Goal: Task Accomplishment & Management: Manage account settings

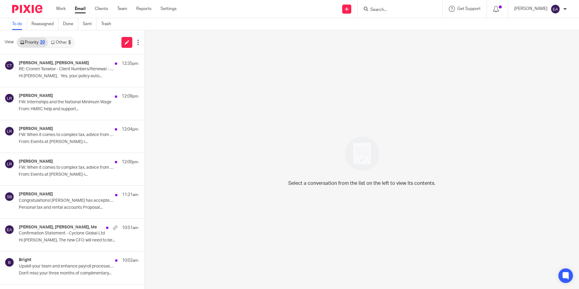
click at [83, 8] on link "Email" at bounding box center [80, 9] width 11 height 6
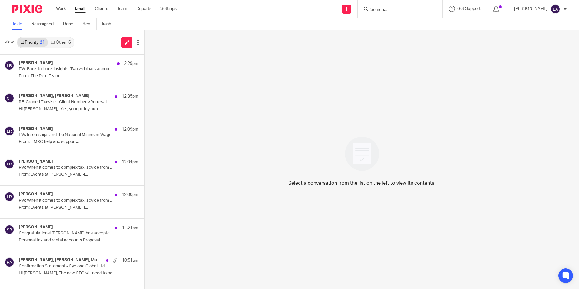
click at [78, 7] on link "Email" at bounding box center [80, 9] width 11 height 6
